Goal: Task Accomplishment & Management: Manage account settings

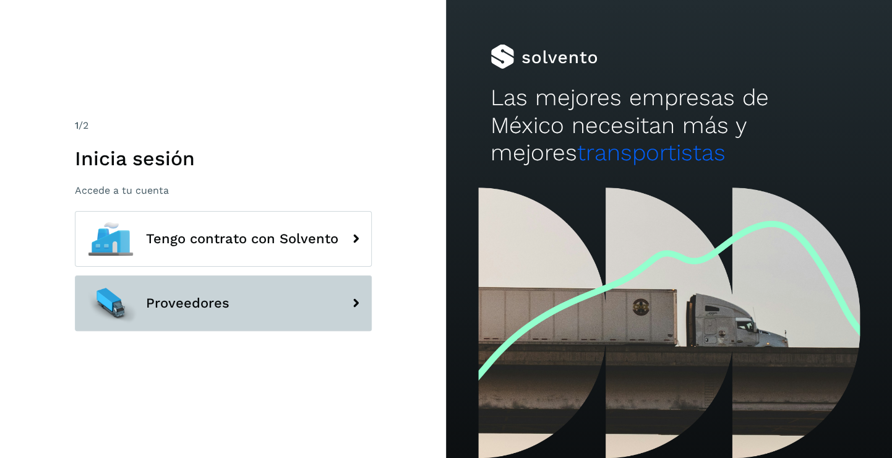
click at [220, 297] on span "Proveedores" at bounding box center [188, 303] width 84 height 15
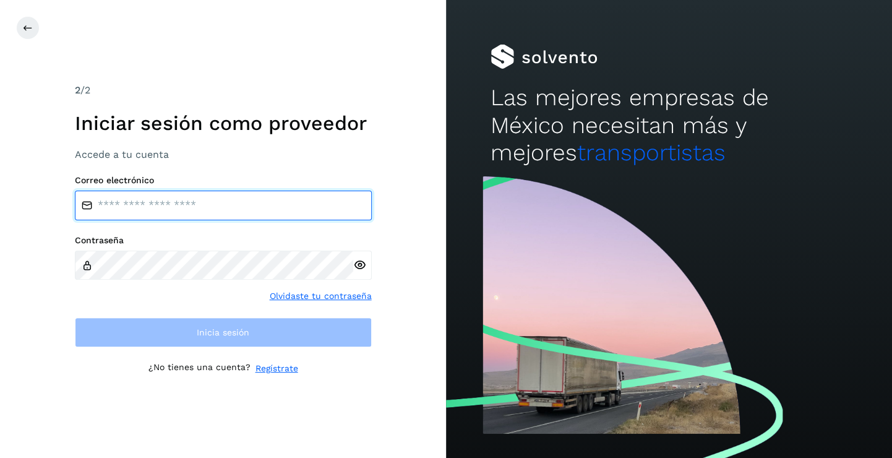
click at [145, 214] on input "email" at bounding box center [223, 206] width 297 height 30
type input "**********"
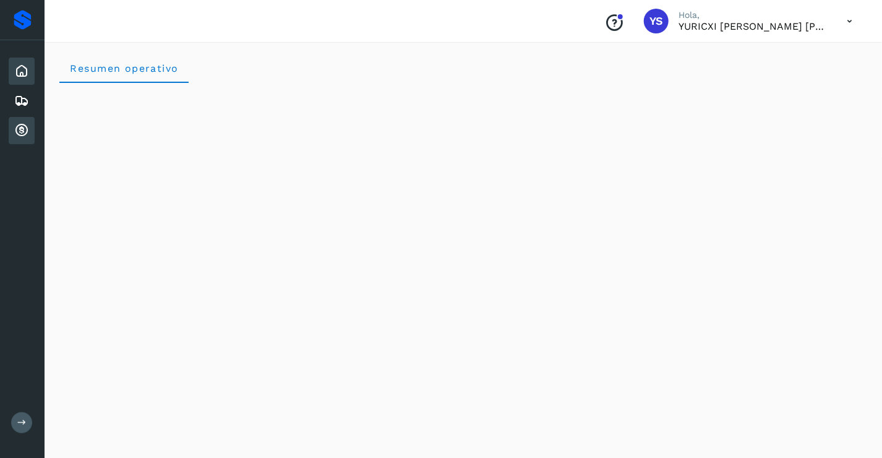
click at [18, 126] on icon at bounding box center [21, 130] width 15 height 15
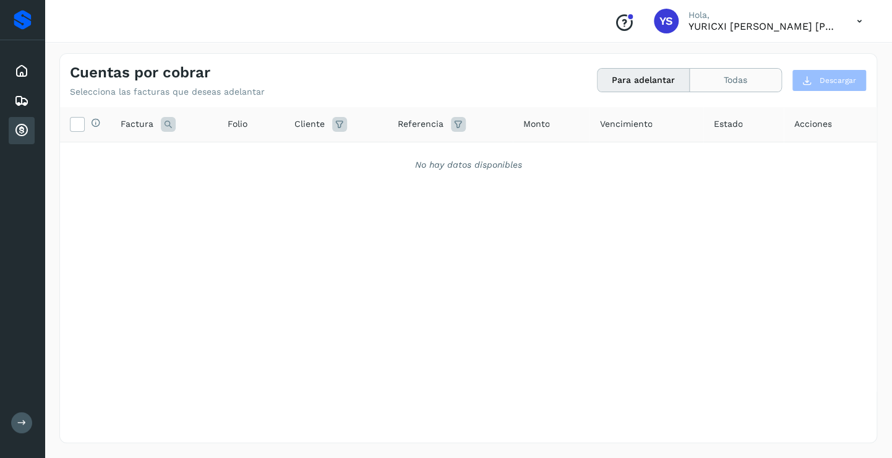
click at [741, 85] on button "Todas" at bounding box center [736, 80] width 92 height 23
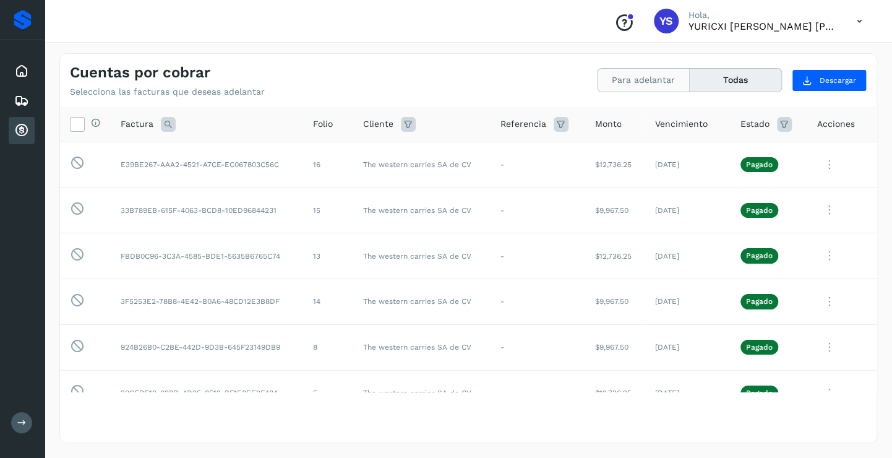
click at [639, 85] on button "Para adelantar" at bounding box center [644, 80] width 92 height 23
